Goal: Task Accomplishment & Management: Manage account settings

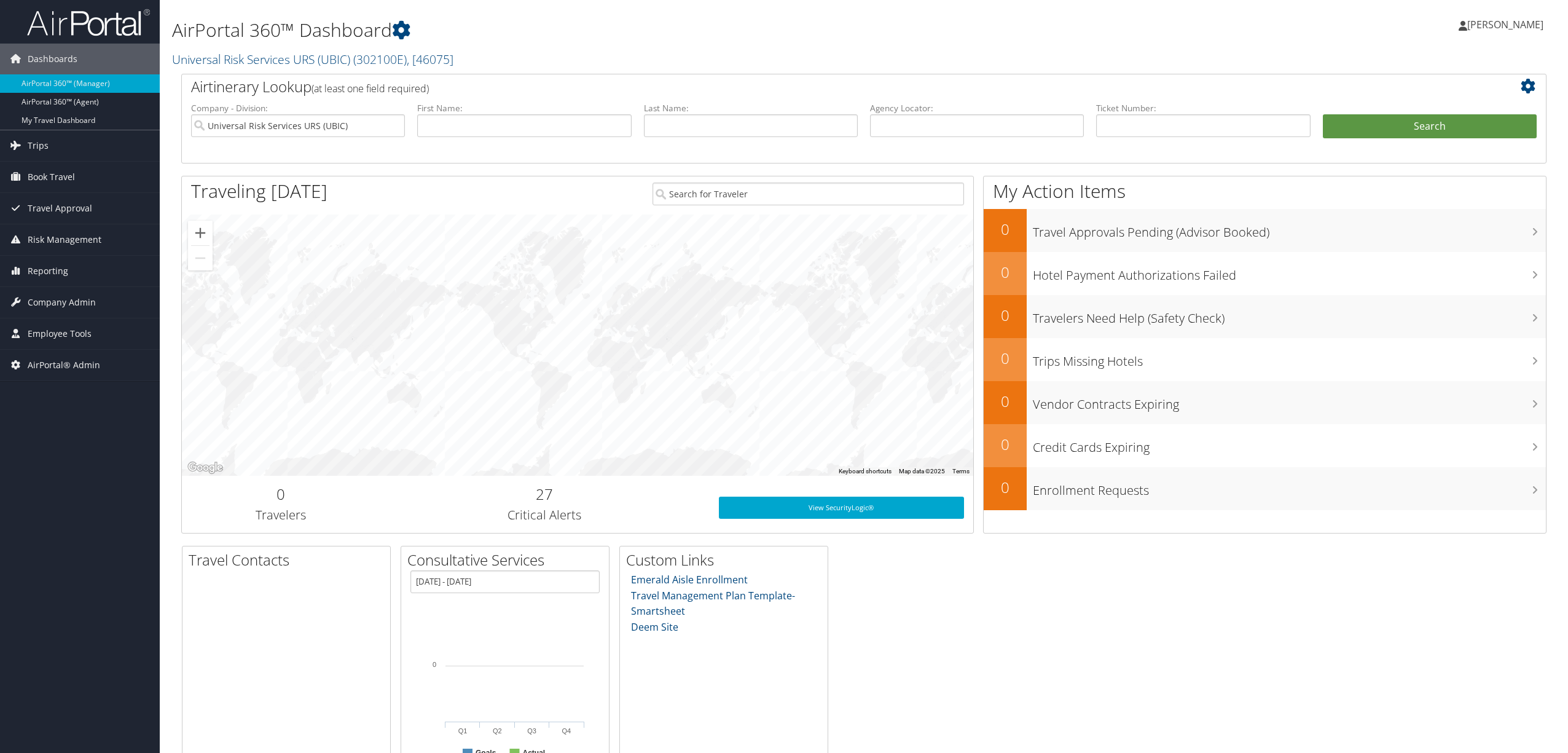
scroll to position [50, 0]
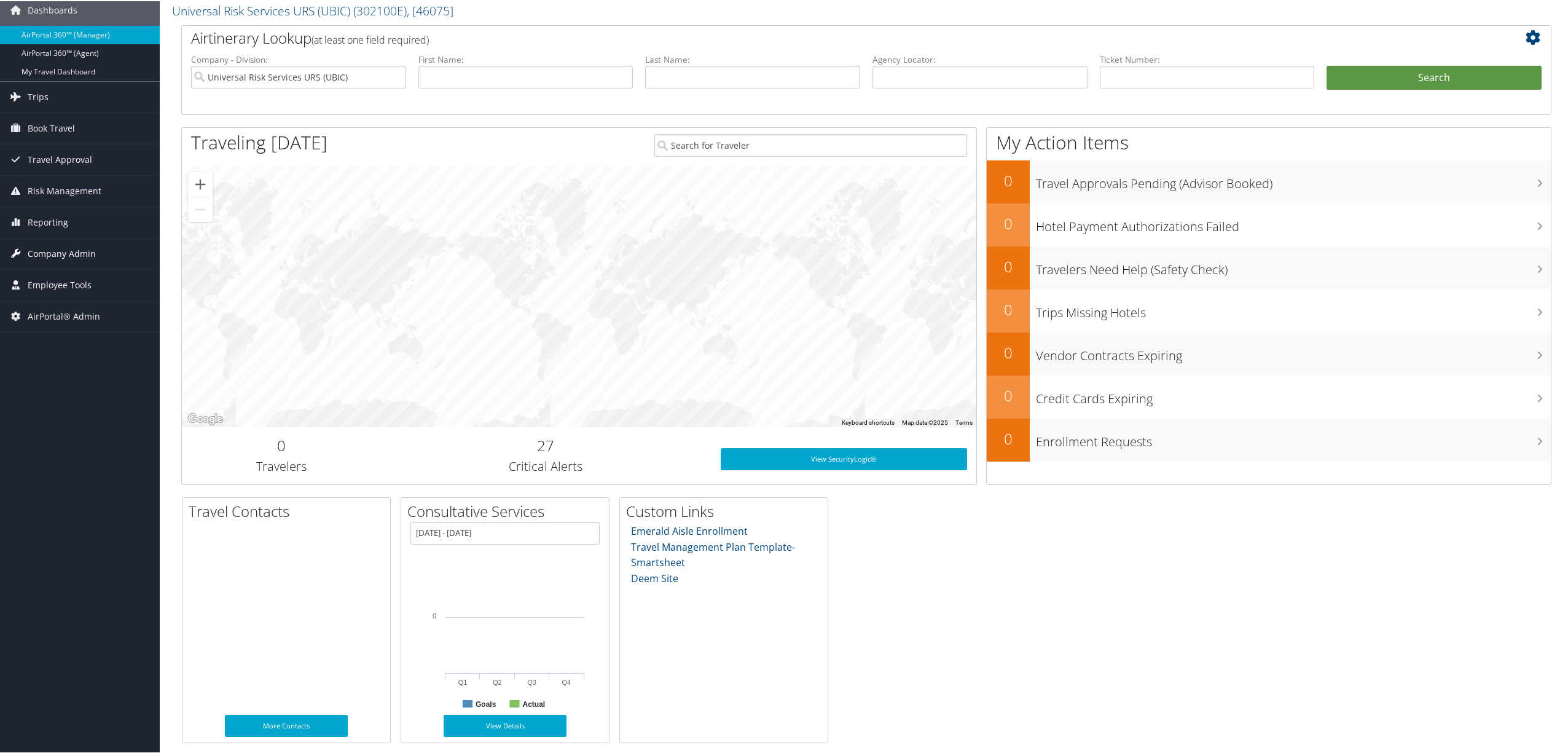
click at [70, 253] on span "Company Admin" at bounding box center [61, 252] width 68 height 31
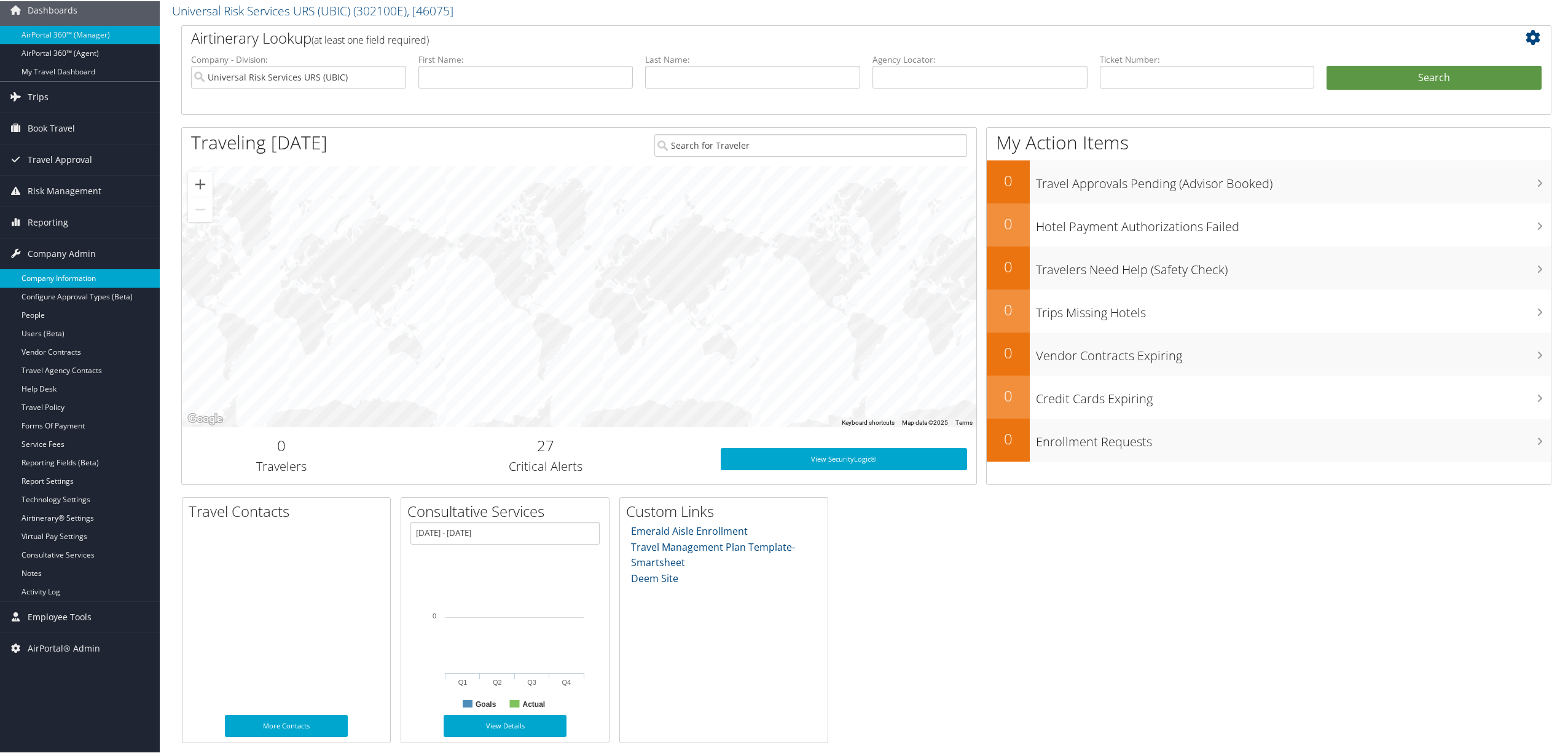
click at [76, 283] on link "Company Information" at bounding box center [79, 277] width 159 height 18
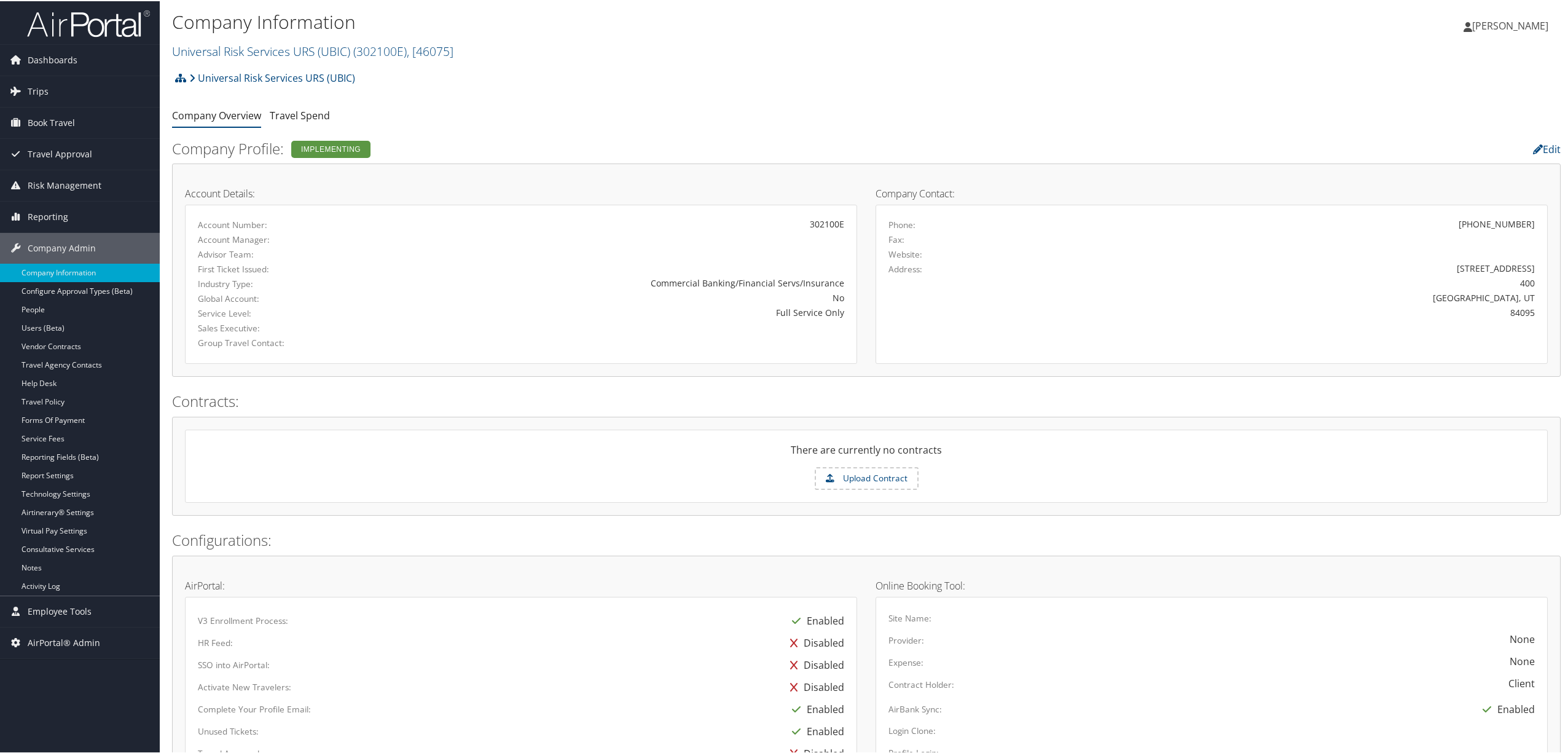
click at [320, 146] on div "Implementing" at bounding box center [331, 148] width 79 height 17
click at [1544, 151] on link "Edit" at bounding box center [1546, 148] width 28 height 14
select select "7"
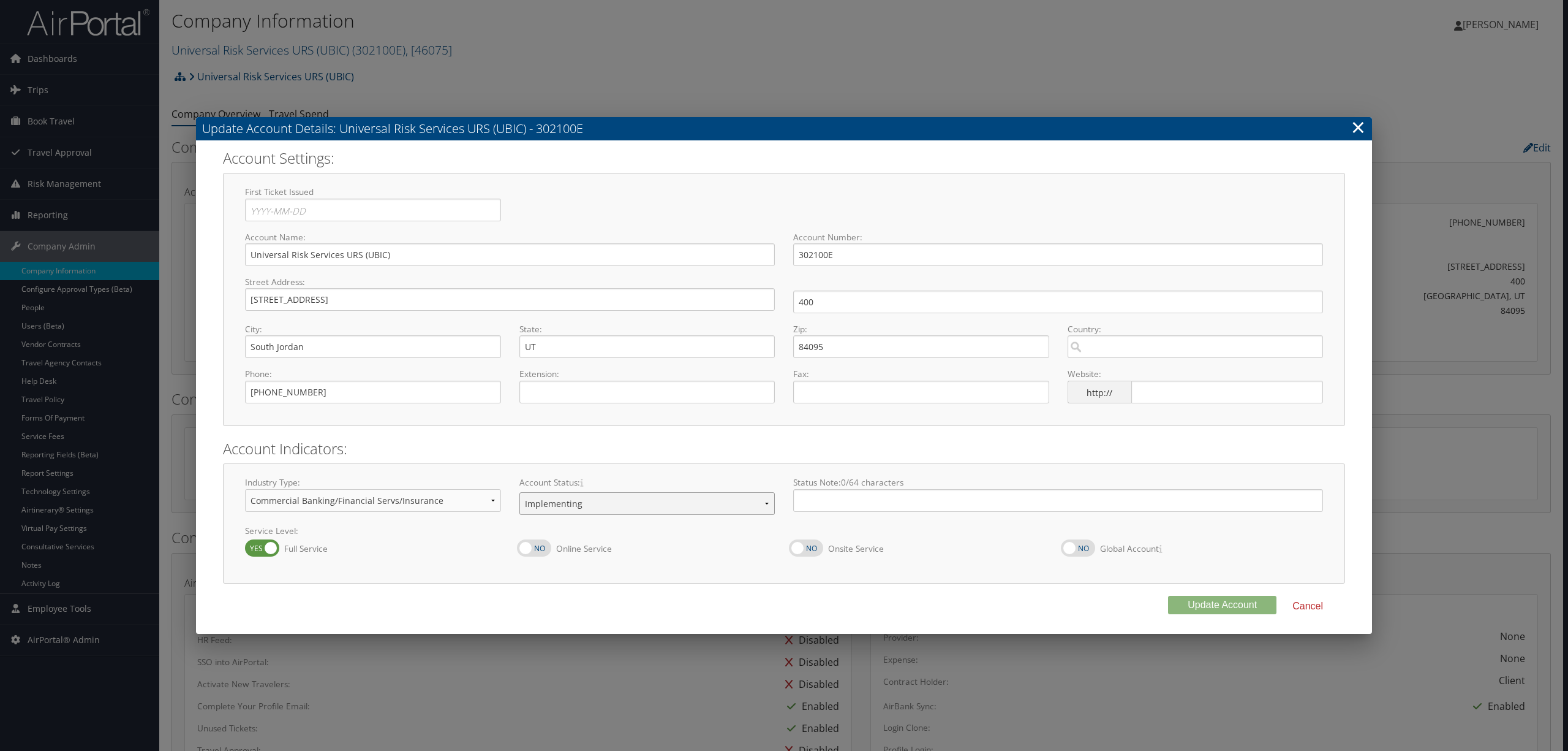
click at [638, 511] on select "Offboarding At Risk Inactive Active Implementing" at bounding box center [648, 504] width 256 height 22
select select "8"
click at [520, 492] on select "Offboarding At Risk Inactive Active Implementing" at bounding box center [648, 504] width 256 height 22
click at [1181, 603] on button "Update Account" at bounding box center [1223, 604] width 108 height 18
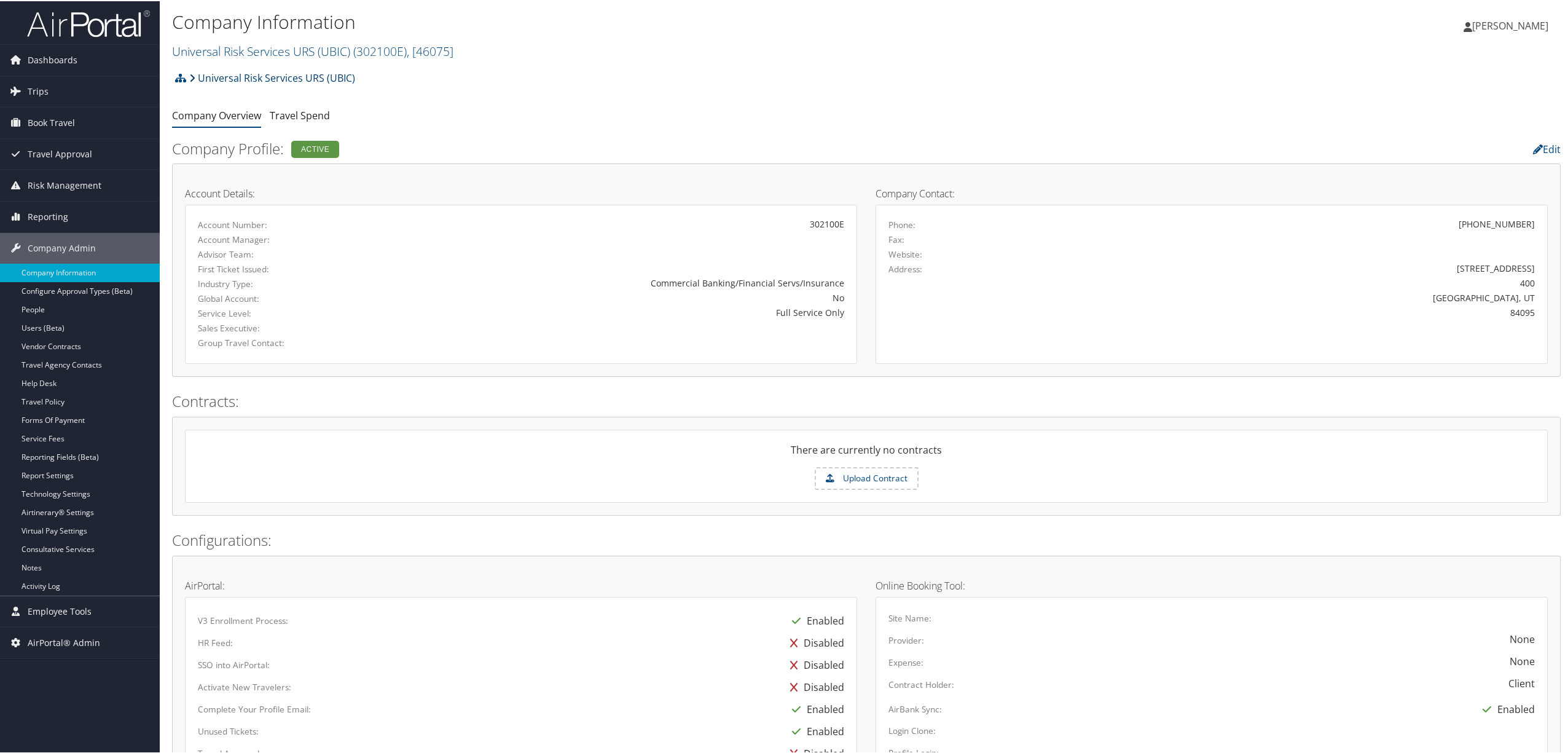
click at [301, 72] on link "Universal Risk Services URS (UBIC)" at bounding box center [272, 77] width 166 height 25
click at [348, 47] on link "Universal Risk Services URS (UBIC) ( 302100E ) , [ 46075 ]" at bounding box center [313, 49] width 282 height 16
click at [42, 438] on link "Service Fees" at bounding box center [79, 437] width 159 height 18
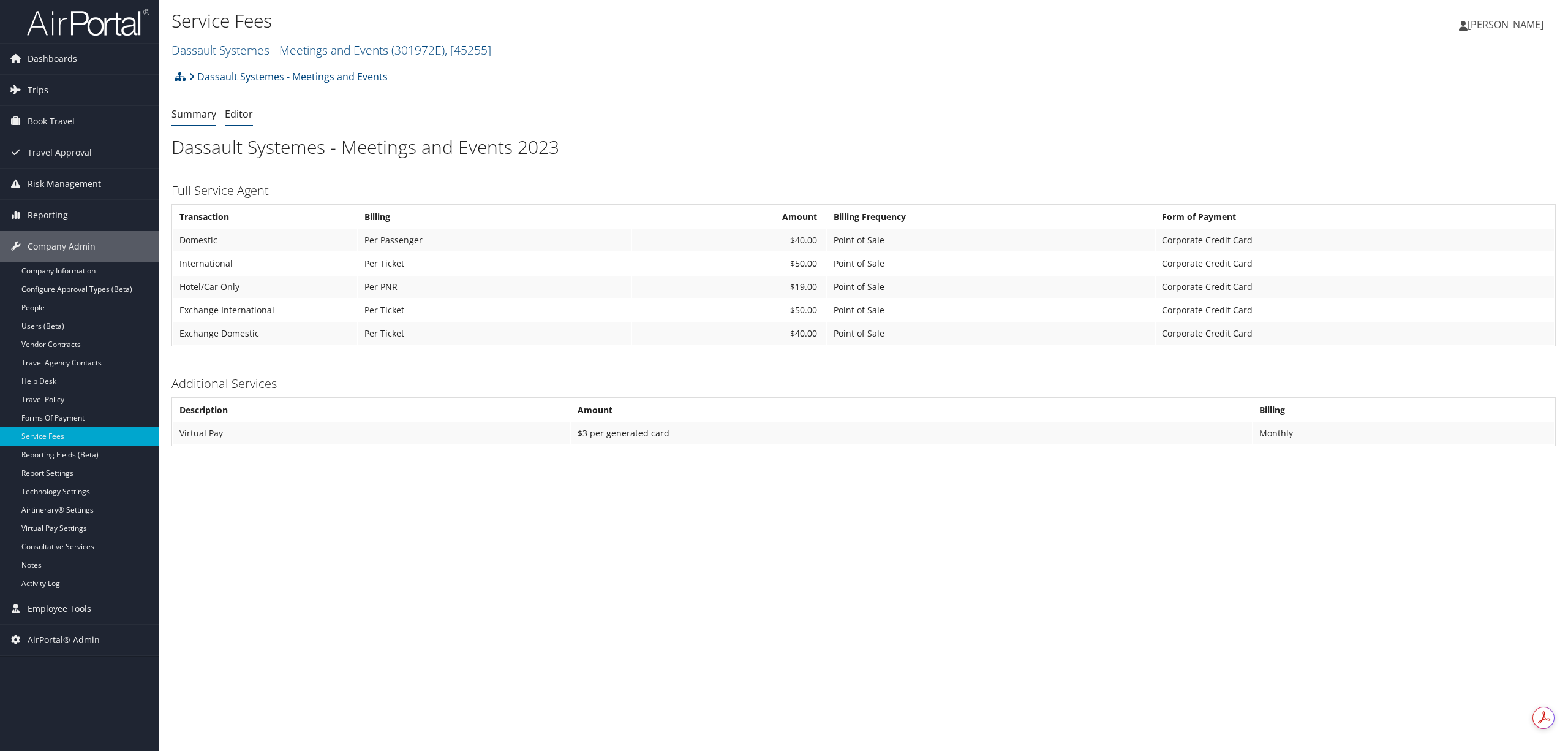
click at [241, 110] on link "Editor" at bounding box center [239, 114] width 28 height 14
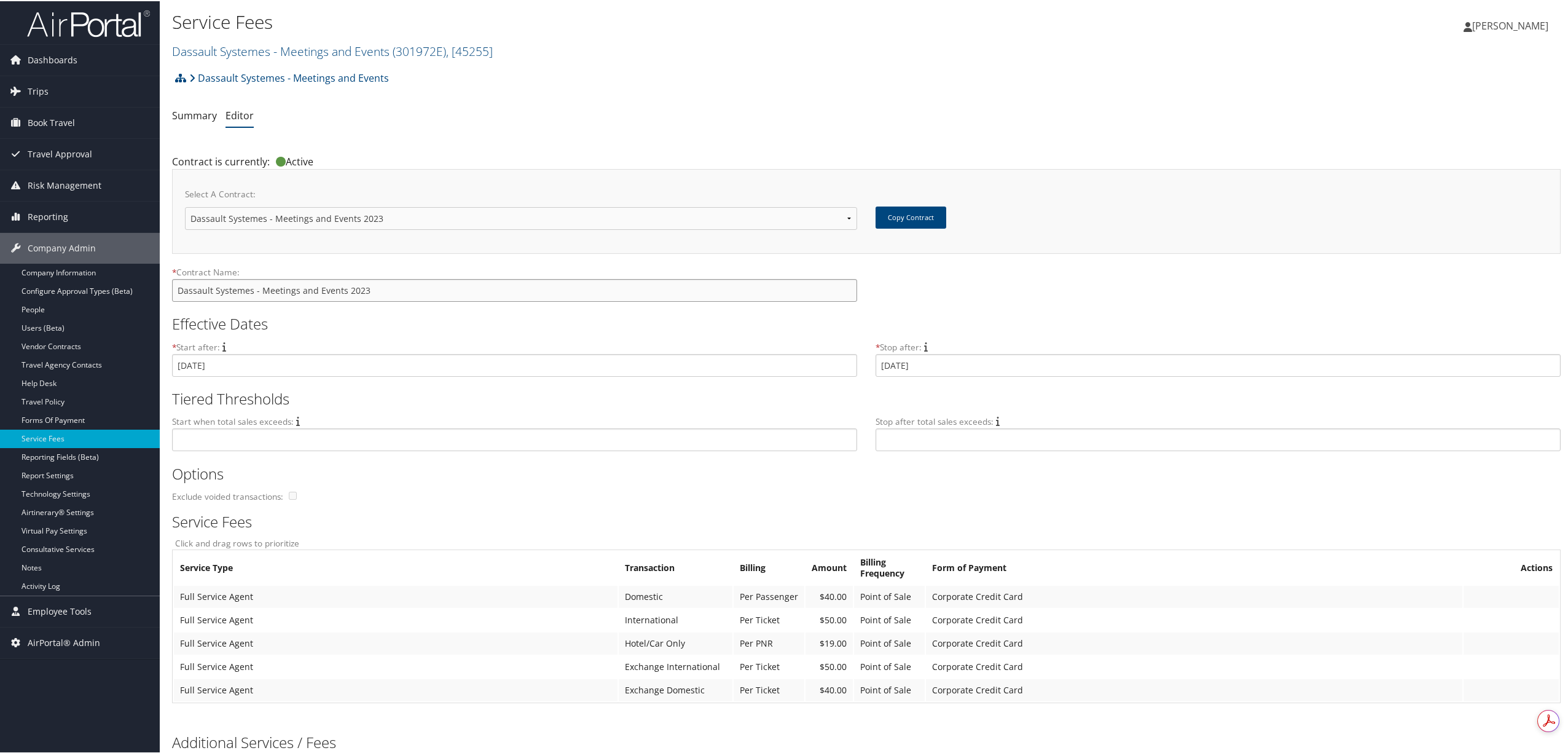
click at [557, 298] on input "Dassault Systemes - Meetings and Events 2023" at bounding box center [514, 289] width 685 height 22
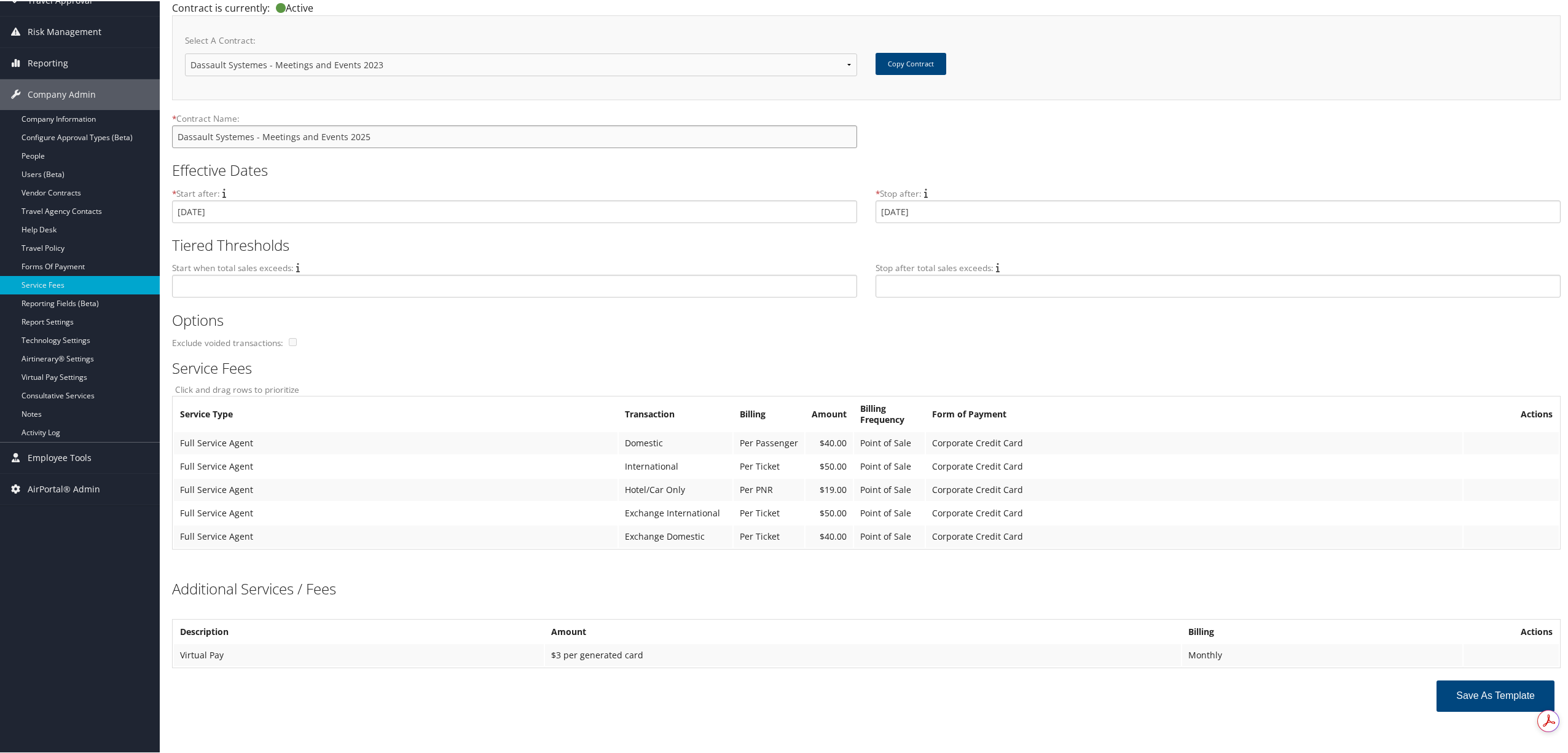
scroll to position [158, 0]
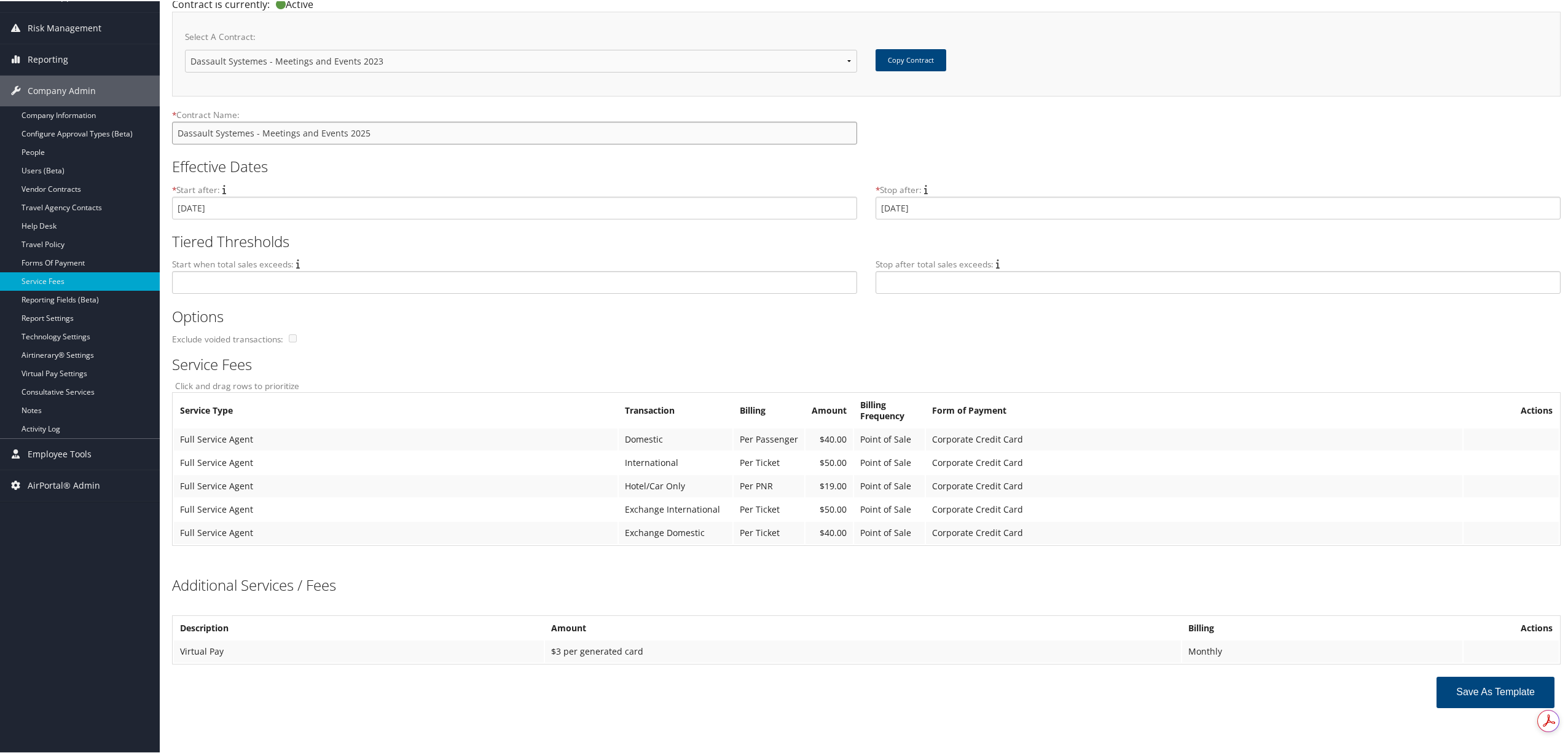
type input "Dassault Systemes - Meetings and Events 2025"
click at [1485, 690] on button "Save as Template" at bounding box center [1495, 691] width 118 height 31
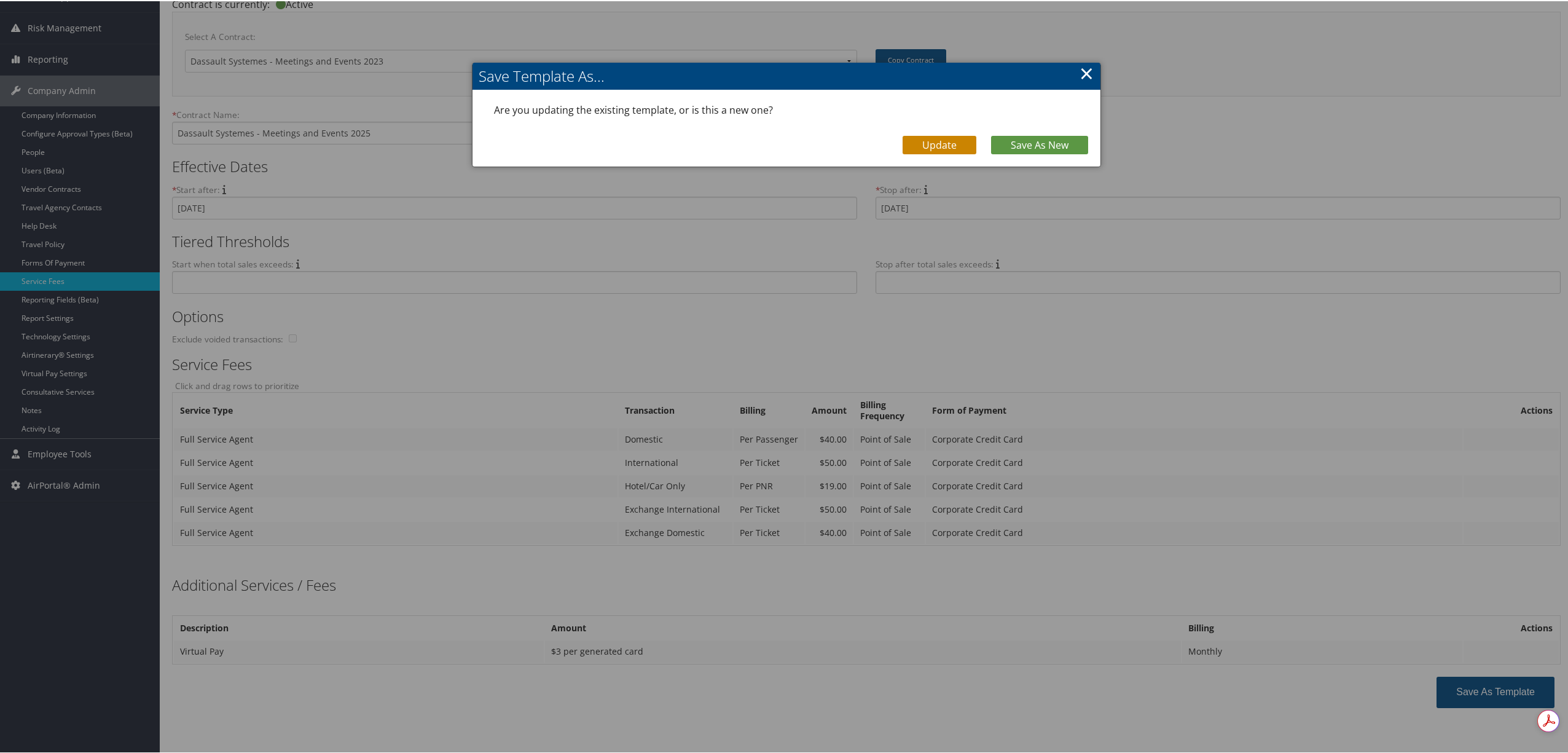
click at [956, 146] on link "Update" at bounding box center [940, 143] width 74 height 18
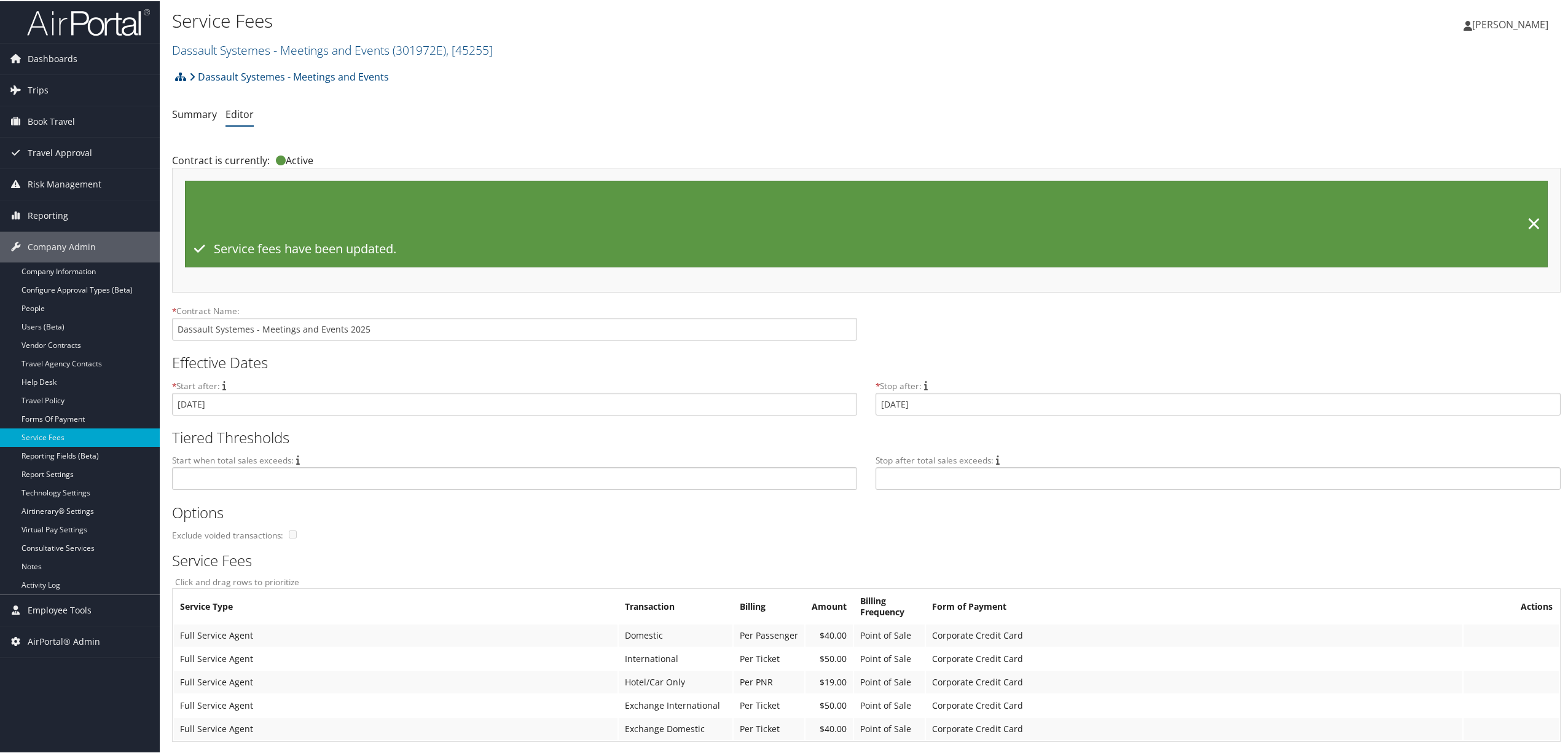
scroll to position [0, 0]
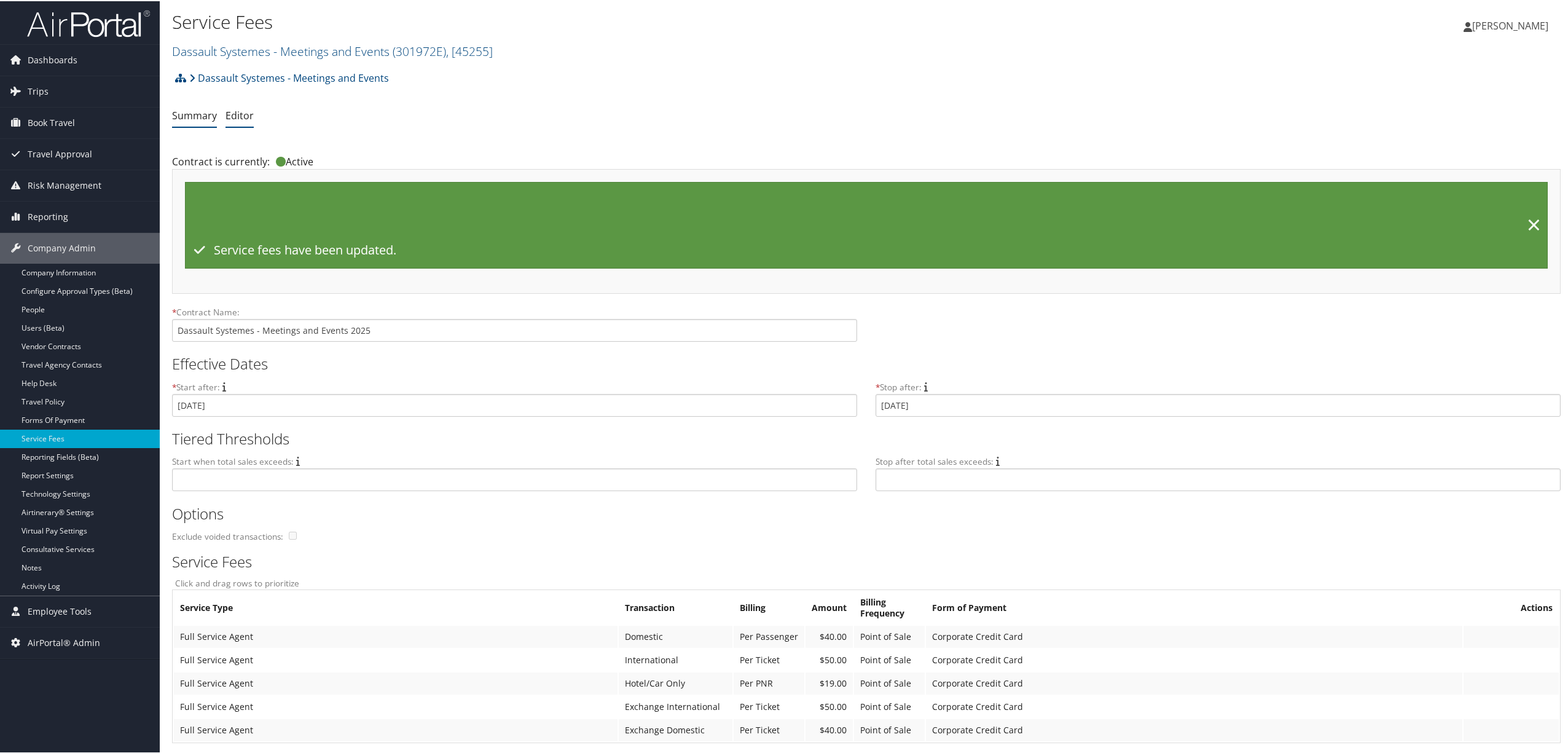
click at [202, 113] on link "Summary" at bounding box center [195, 115] width 45 height 14
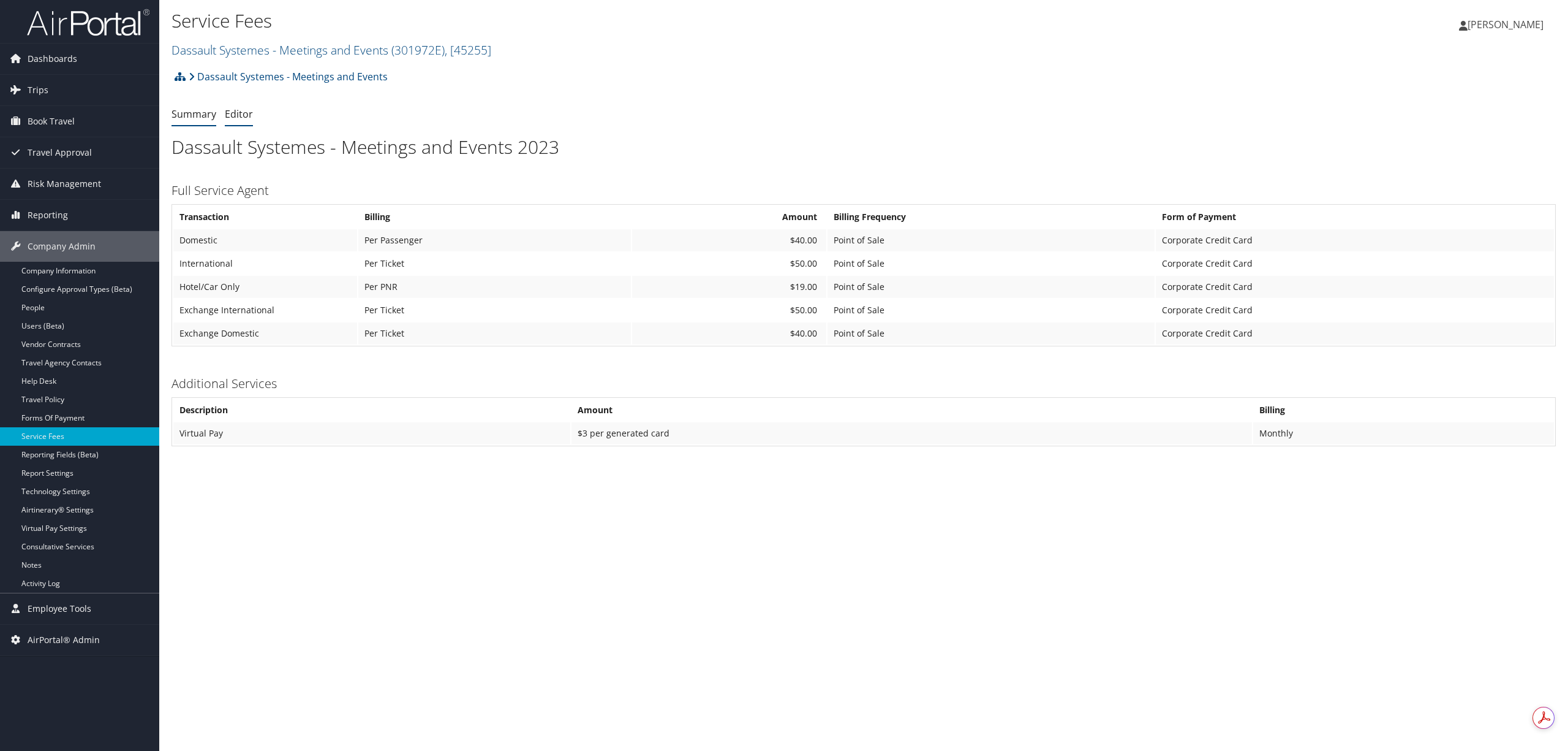
click at [234, 115] on link "Editor" at bounding box center [239, 114] width 28 height 14
click at [239, 114] on link "Editor" at bounding box center [239, 114] width 28 height 14
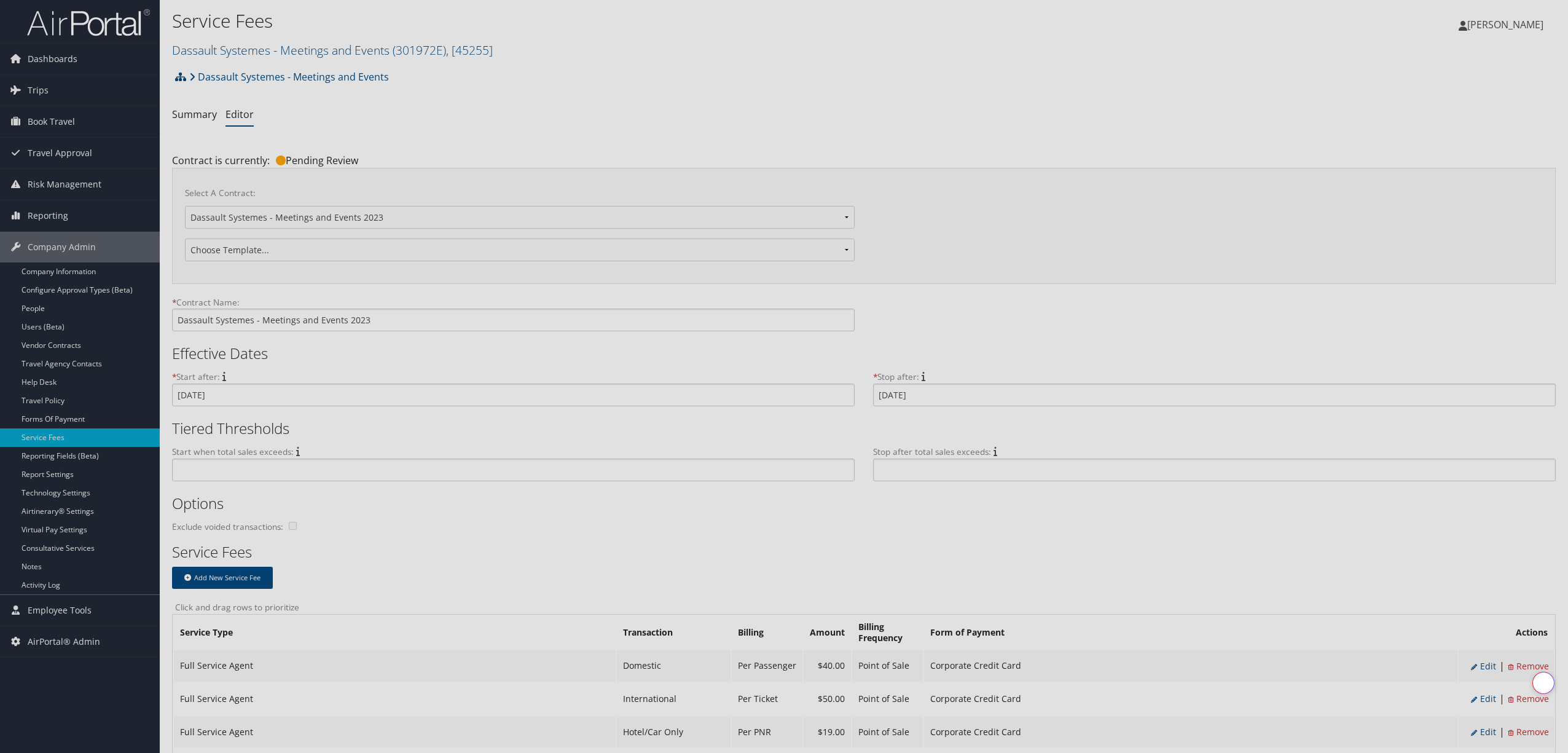
select select "2"
select select "14"
select select "4"
select select "2"
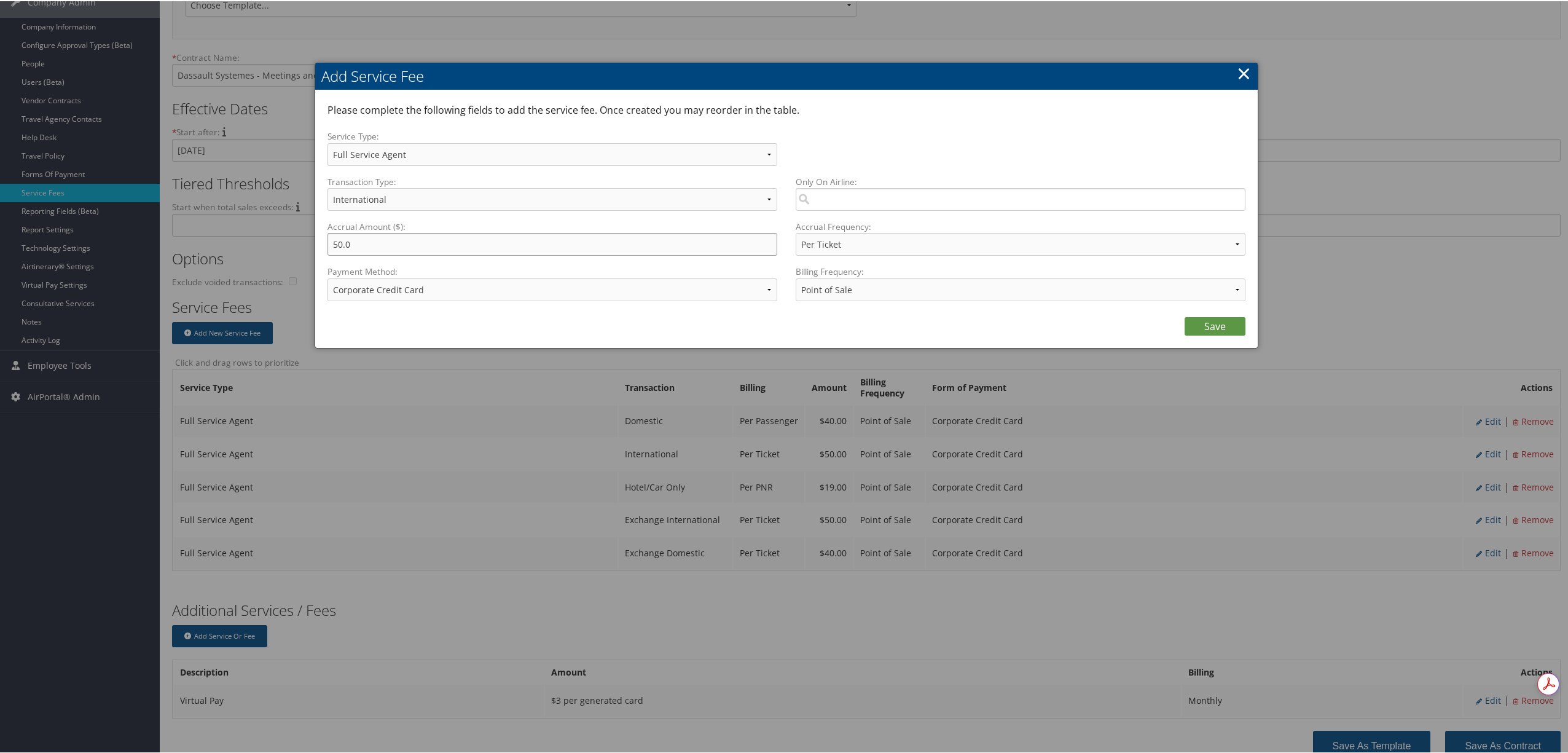
click at [341, 247] on input "50.0" at bounding box center [552, 243] width 450 height 22
type input "45.0"
click at [1202, 323] on link "Save" at bounding box center [1215, 325] width 61 height 18
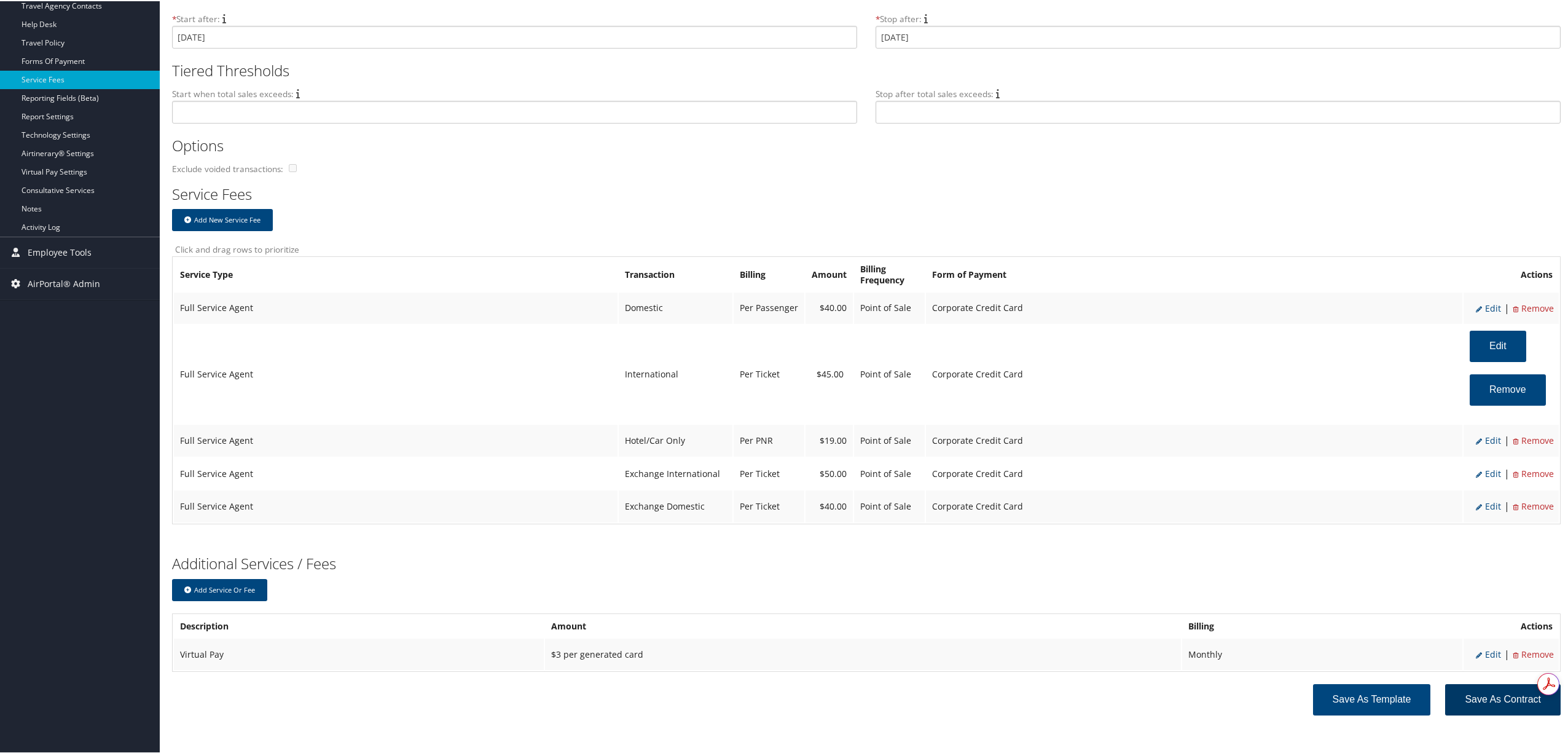
click at [1483, 688] on button "Save as Contract" at bounding box center [1503, 698] width 115 height 31
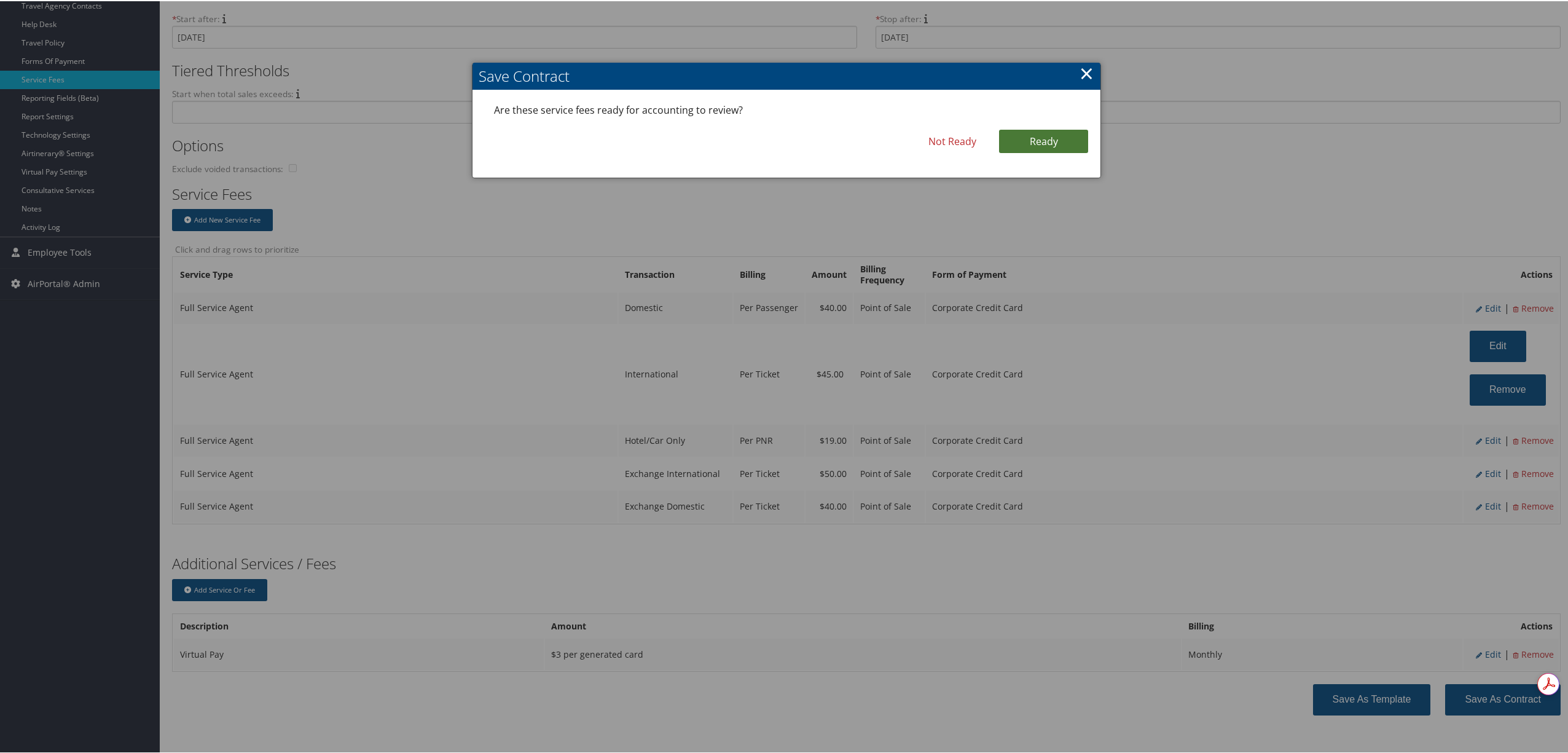
click at [1030, 146] on link "Ready" at bounding box center [1042, 140] width 89 height 23
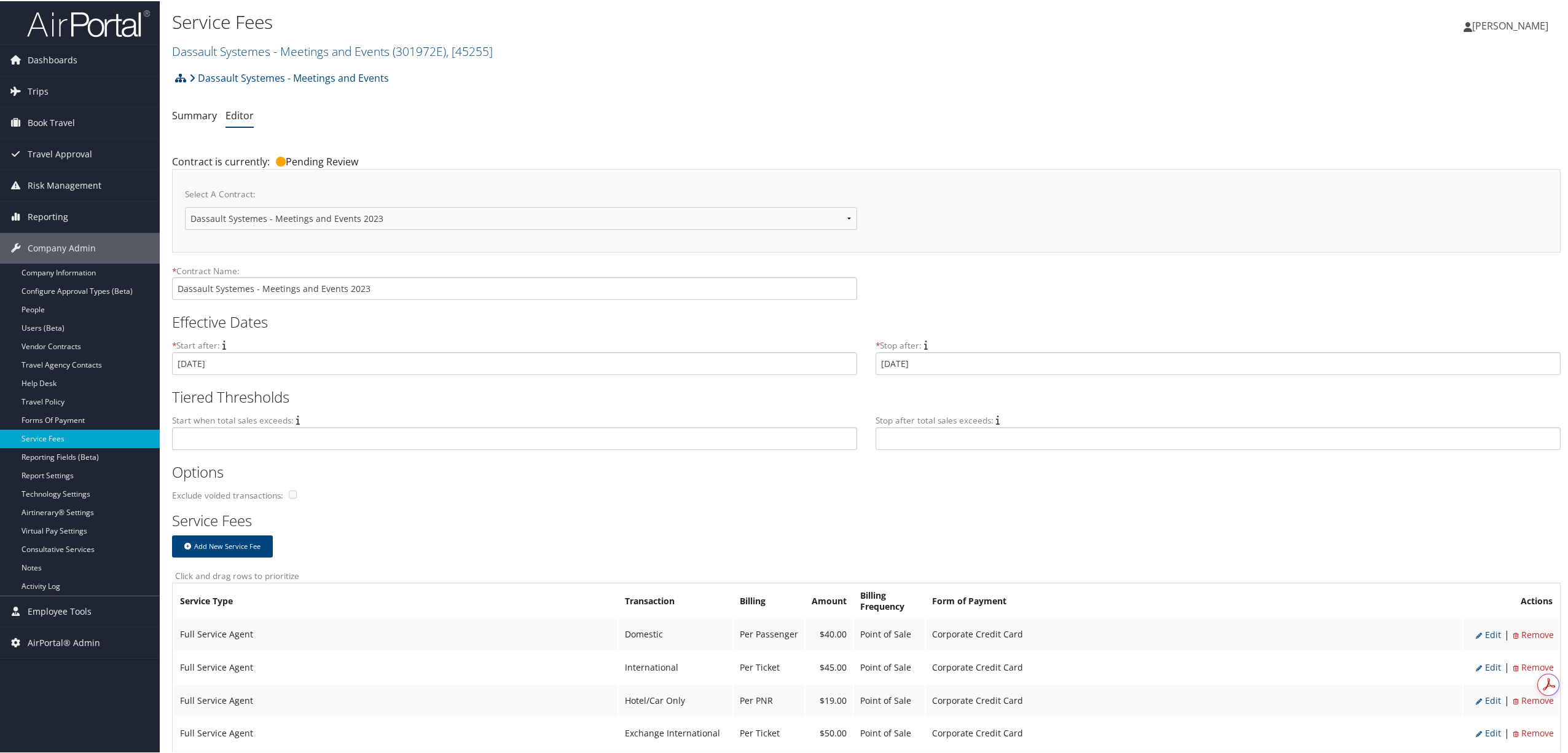
click at [1305, 517] on h2 "Service Fees" at bounding box center [862, 519] width 1379 height 21
click at [959, 354] on input "[DATE]" at bounding box center [1217, 362] width 685 height 22
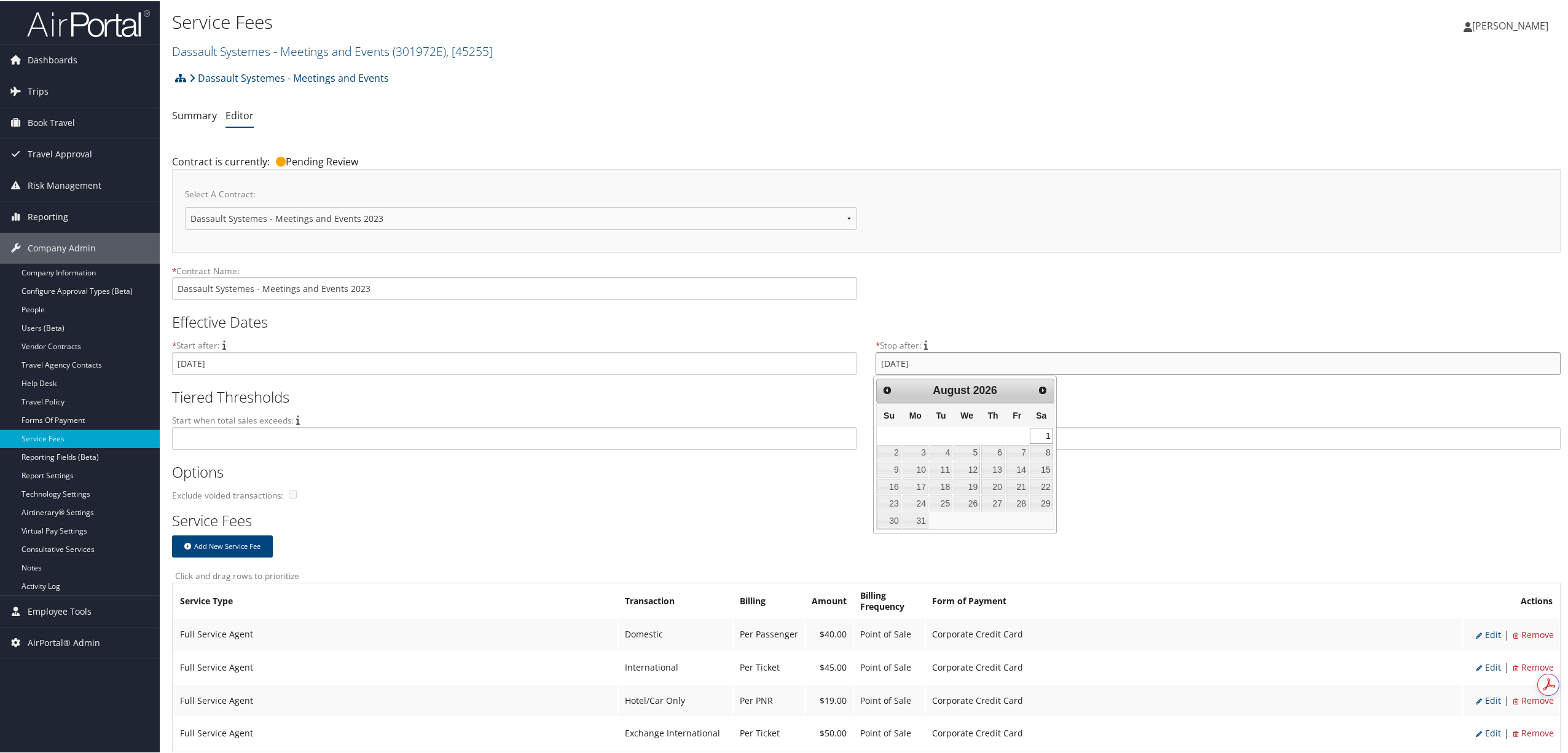
drag, startPoint x: 913, startPoint y: 365, endPoint x: 744, endPoint y: 367, distance: 169.0
click at [744, 367] on div "Effective Dates * Start after: [DATE] * Stop after: [DATE]" at bounding box center [867, 345] width 1389 height 75
click at [1223, 497] on div "Options Exclude voided transactions:" at bounding box center [867, 482] width 1389 height 48
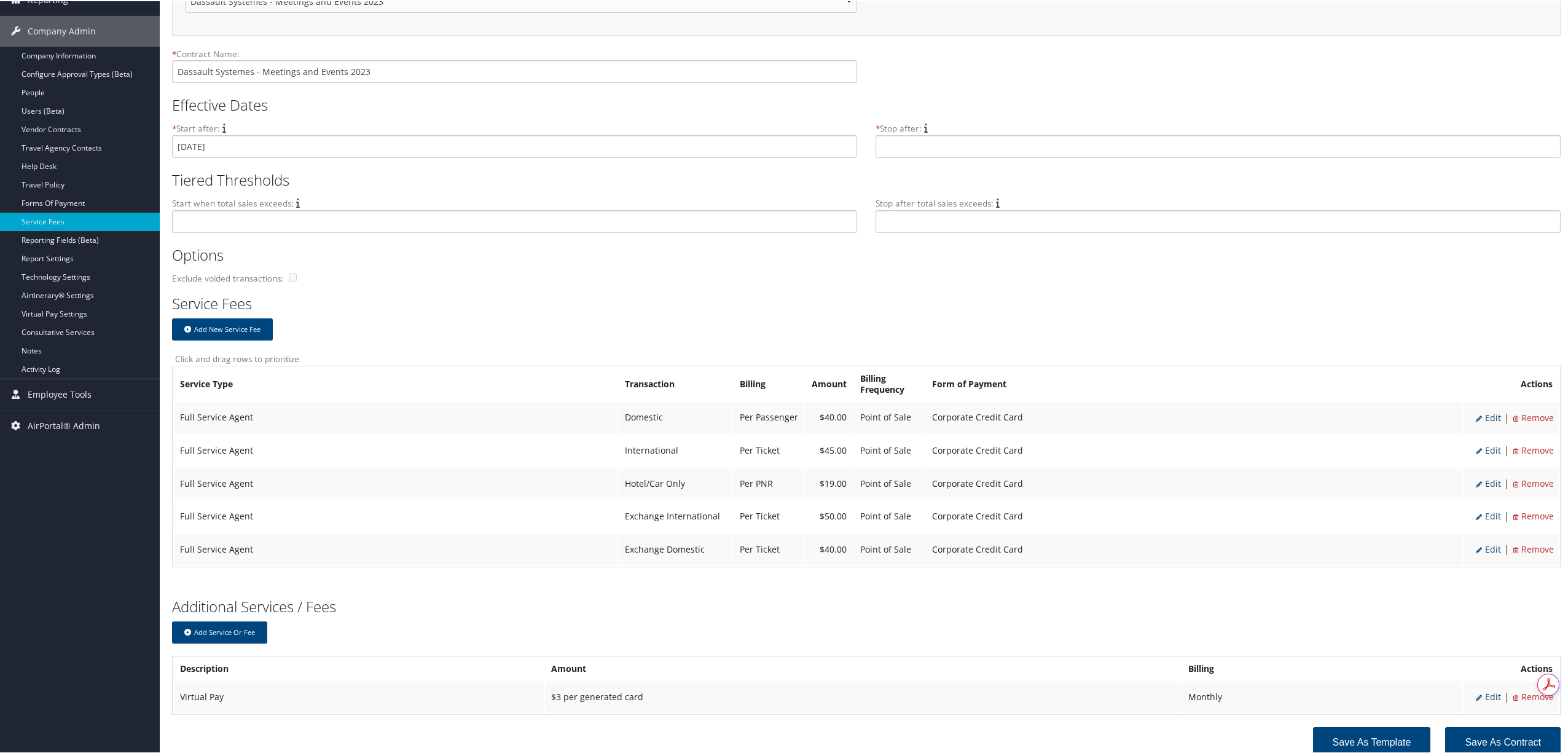
scroll to position [257, 0]
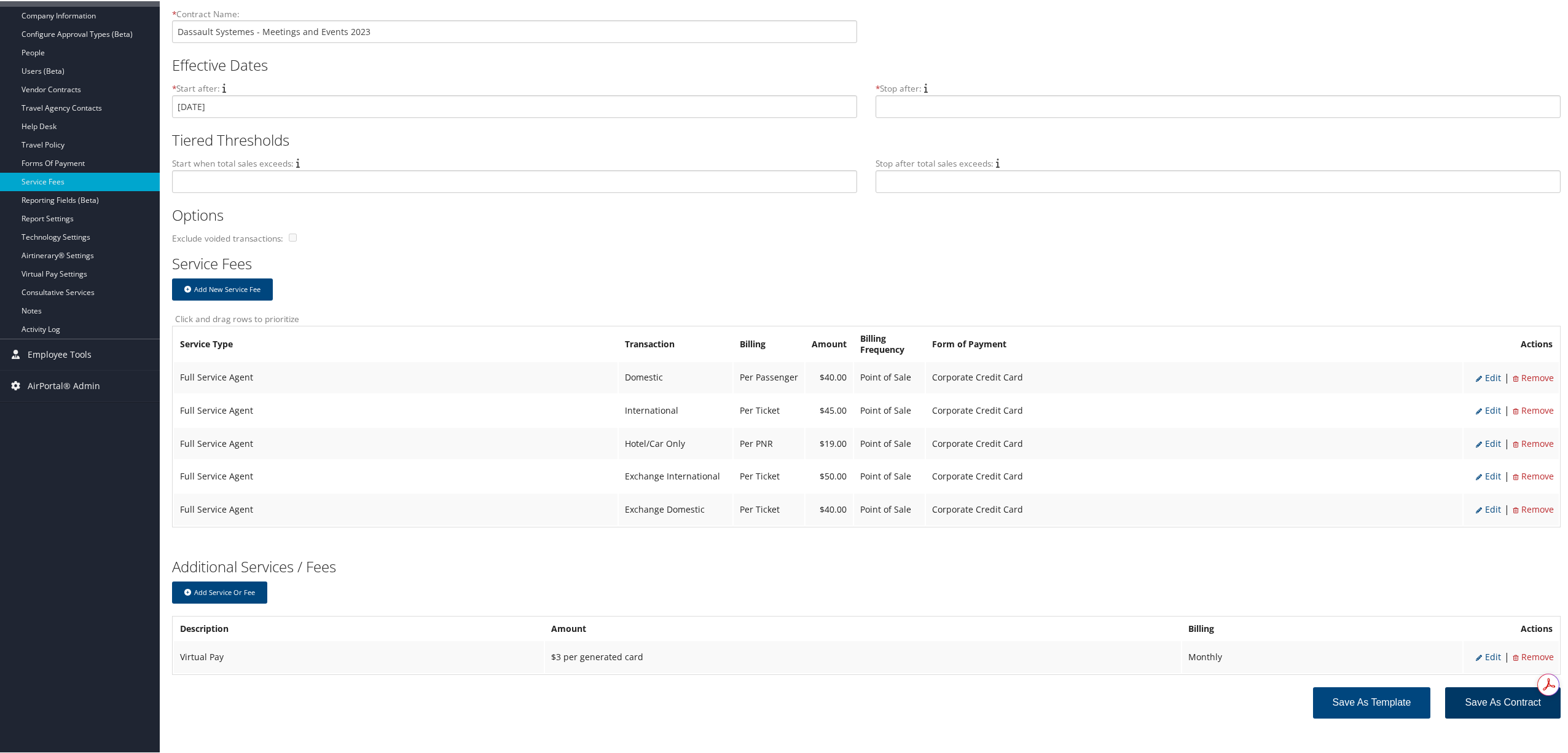
click at [1468, 688] on button "Save as Contract" at bounding box center [1503, 701] width 115 height 31
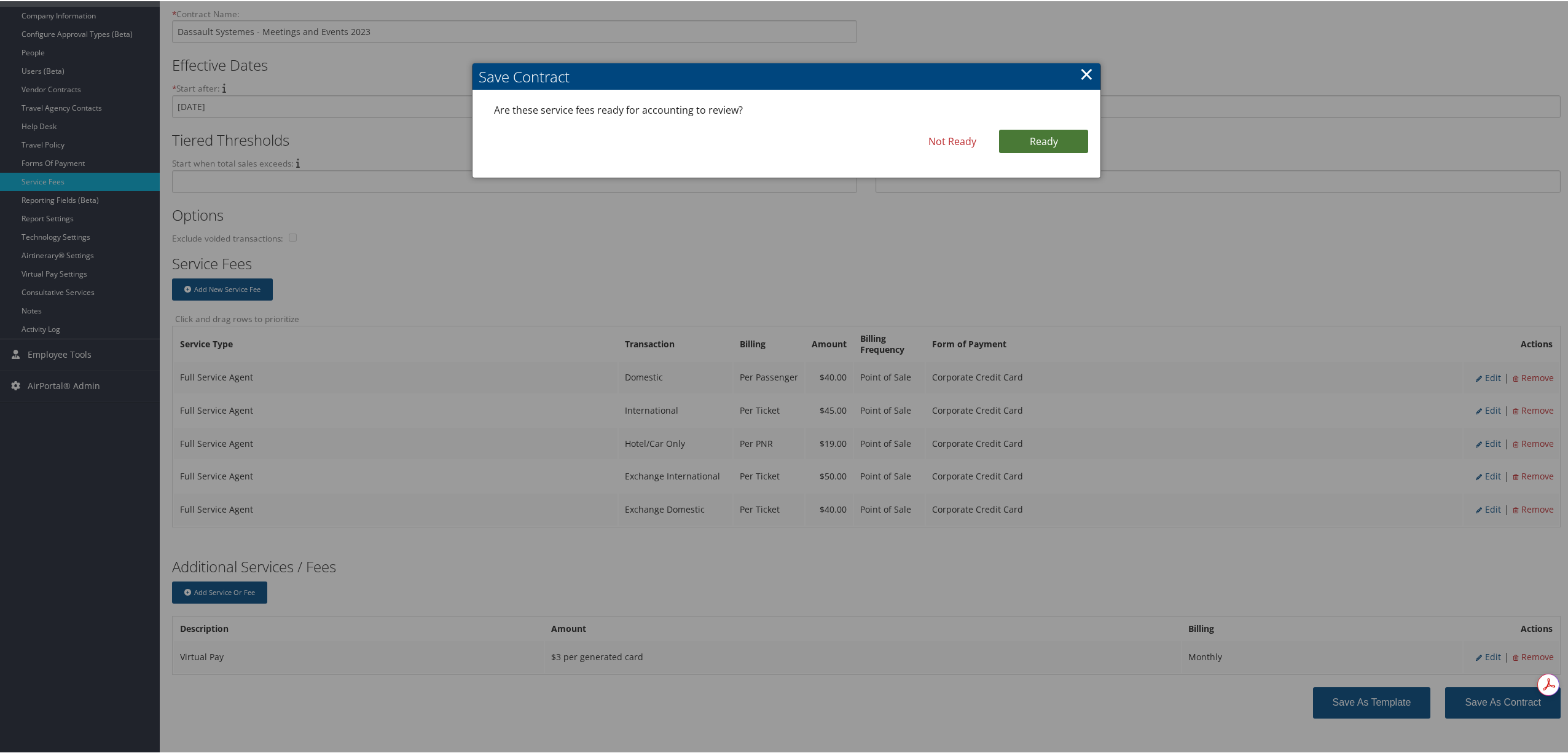
click at [1043, 135] on link "Ready" at bounding box center [1042, 140] width 89 height 23
